Goal: Information Seeking & Learning: Learn about a topic

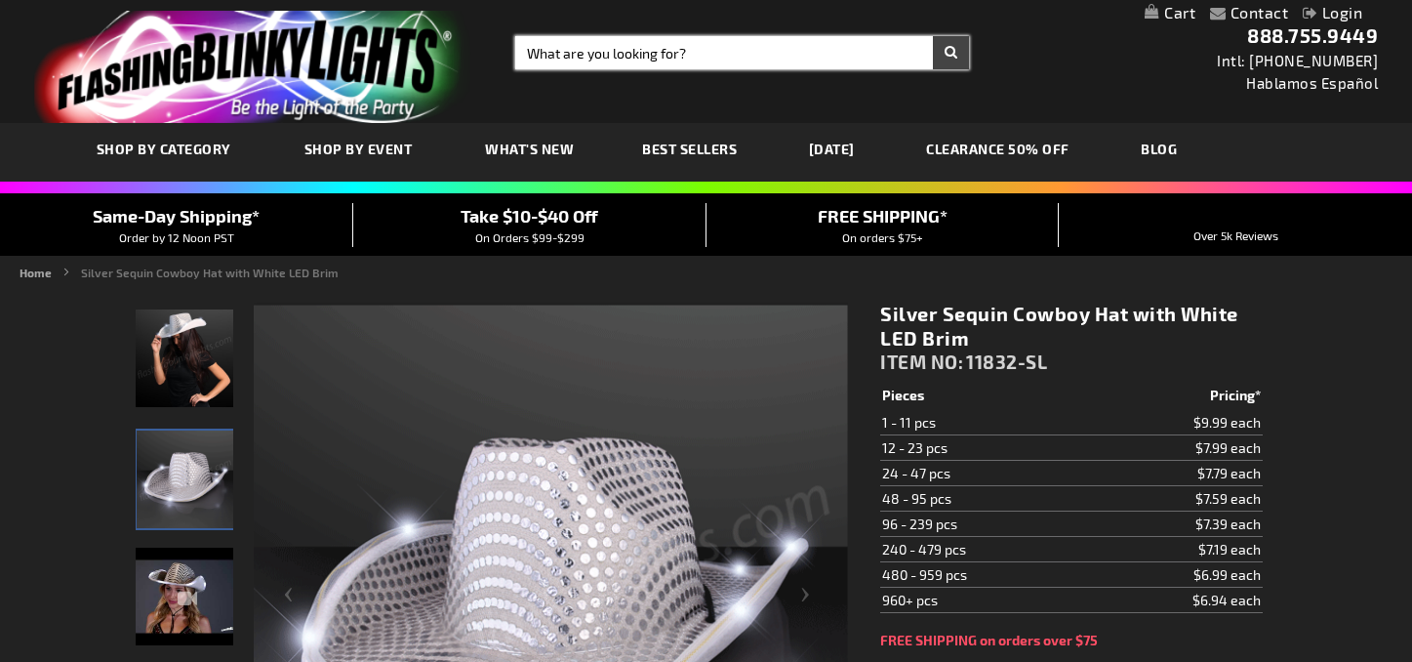
click at [683, 53] on input "Search" at bounding box center [742, 52] width 454 height 33
type input "hats"
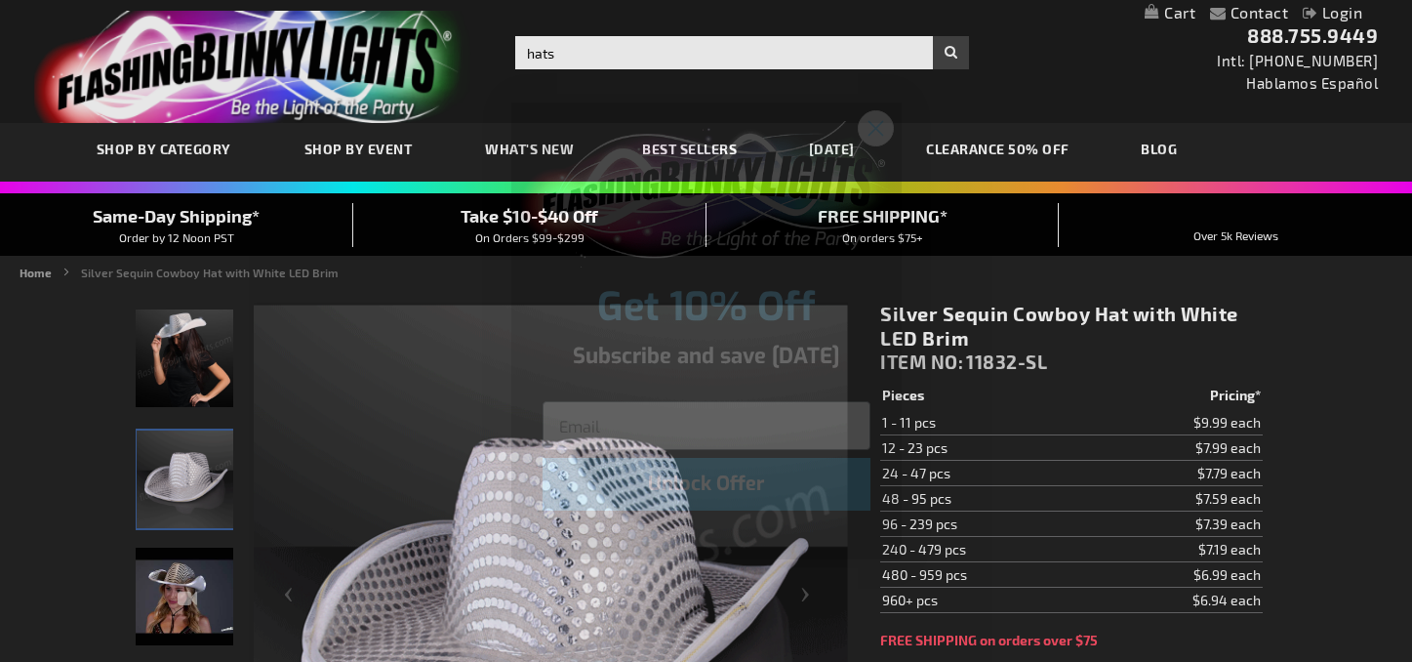
click at [877, 128] on icon "Close dialog" at bounding box center [876, 128] width 14 height 14
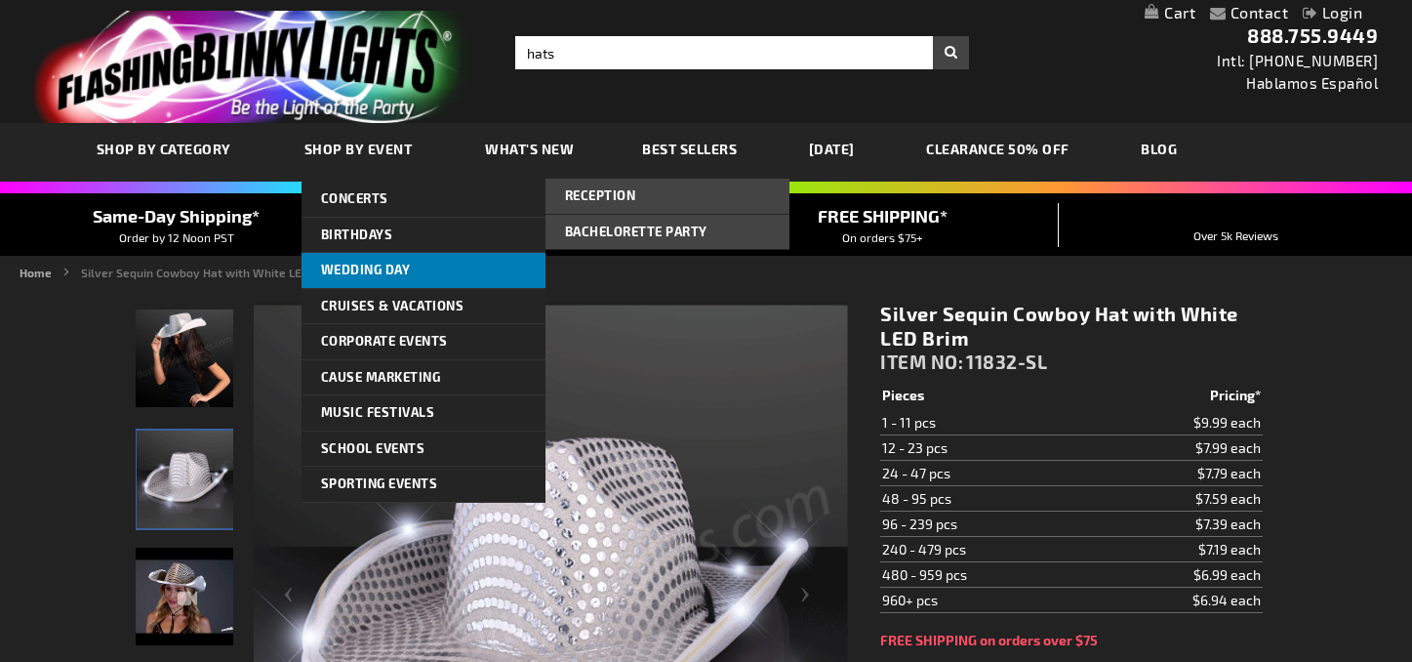
click at [342, 279] on link "Wedding Day" at bounding box center [424, 270] width 244 height 35
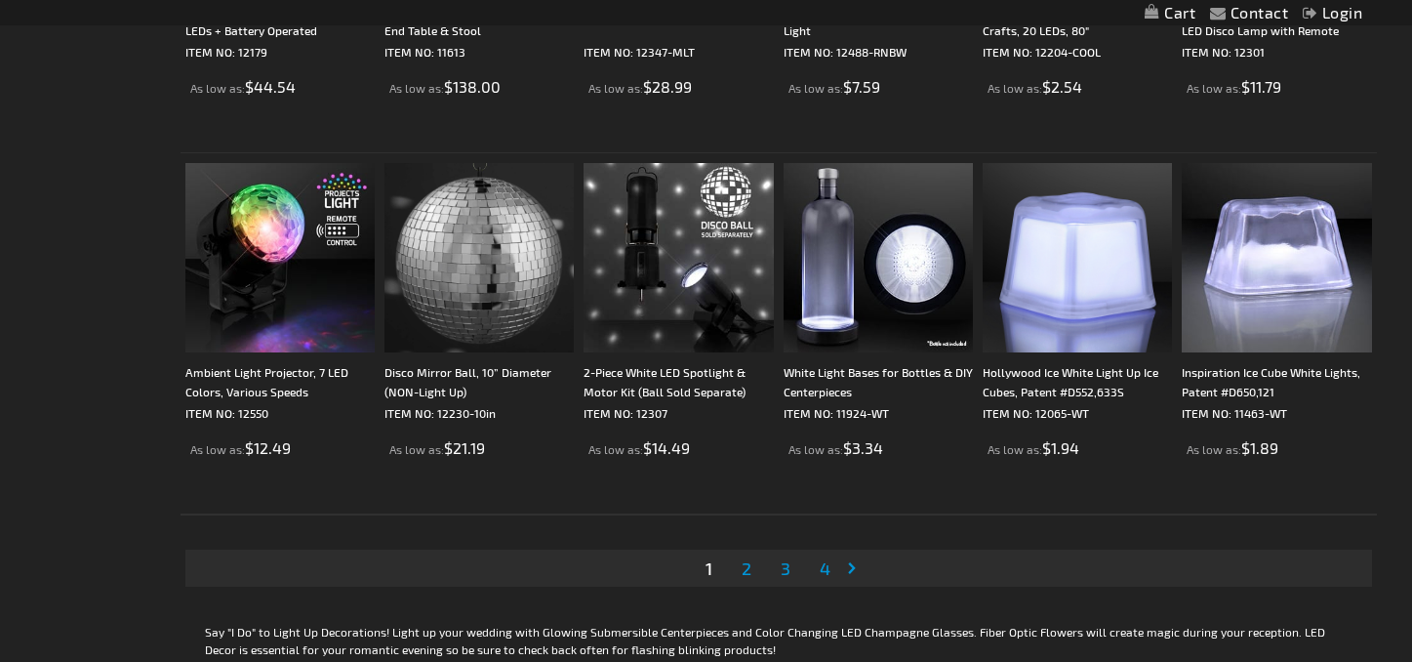
scroll to position [3829, 0]
click at [749, 566] on span "2" at bounding box center [747, 568] width 10 height 21
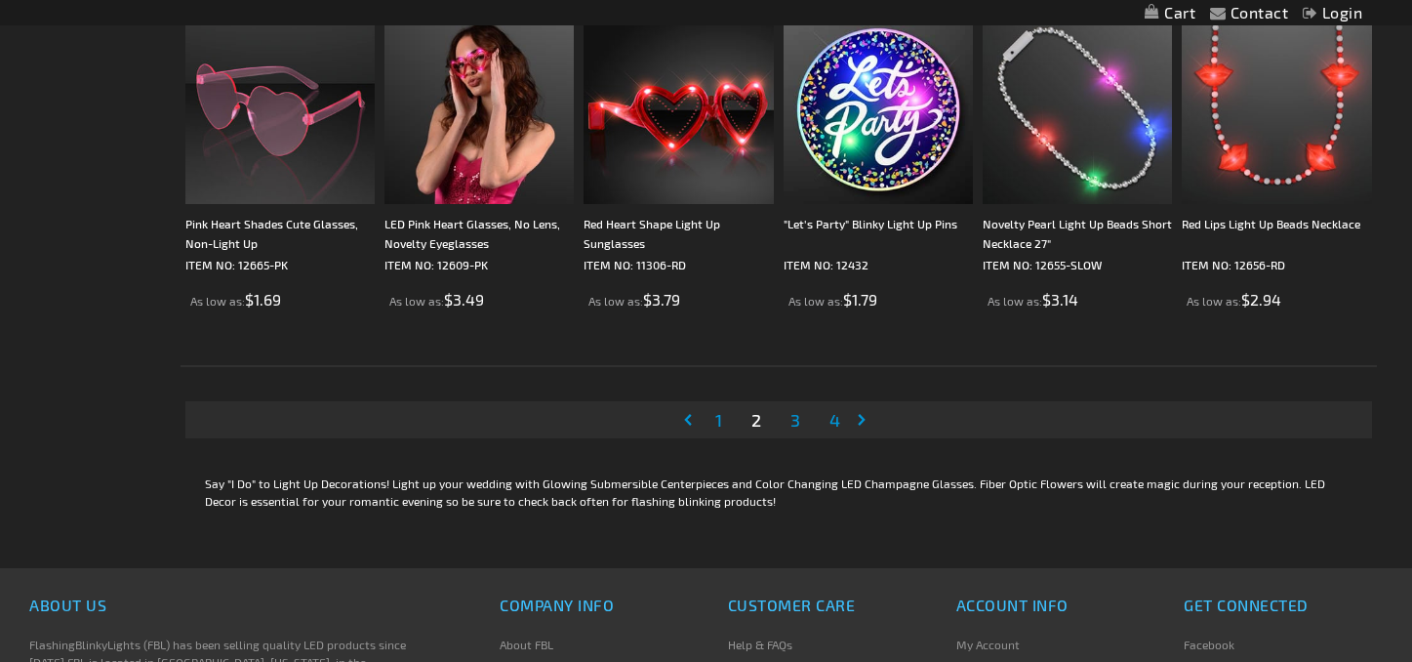
scroll to position [3980, 0]
click at [795, 416] on span "3" at bounding box center [796, 418] width 10 height 21
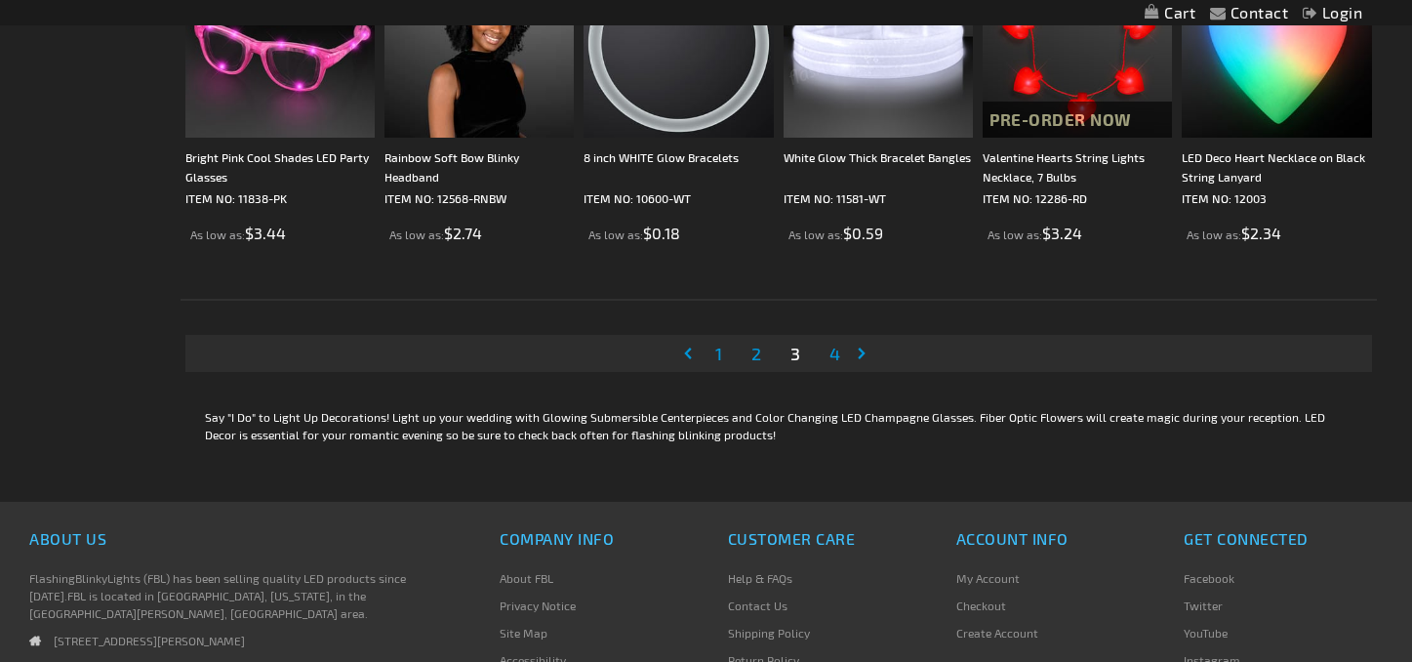
scroll to position [4195, 0]
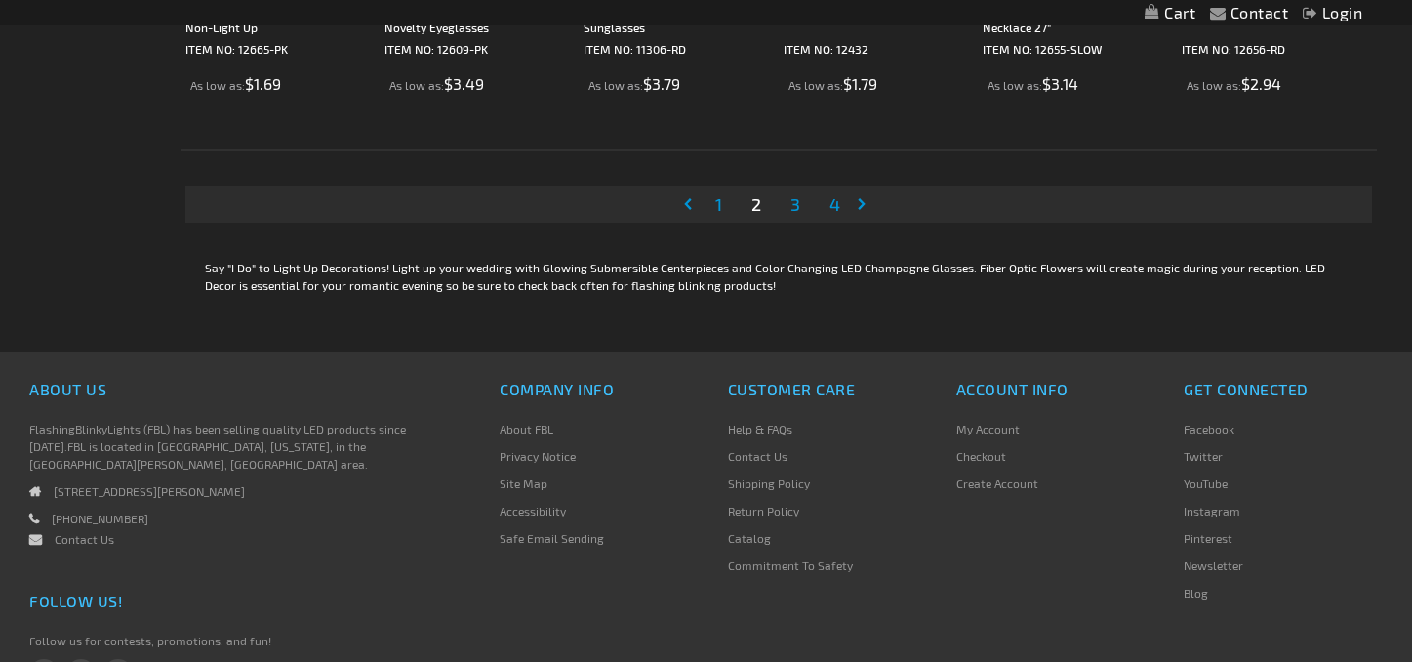
scroll to position [4153, 0]
